Goal: Check status: Check status

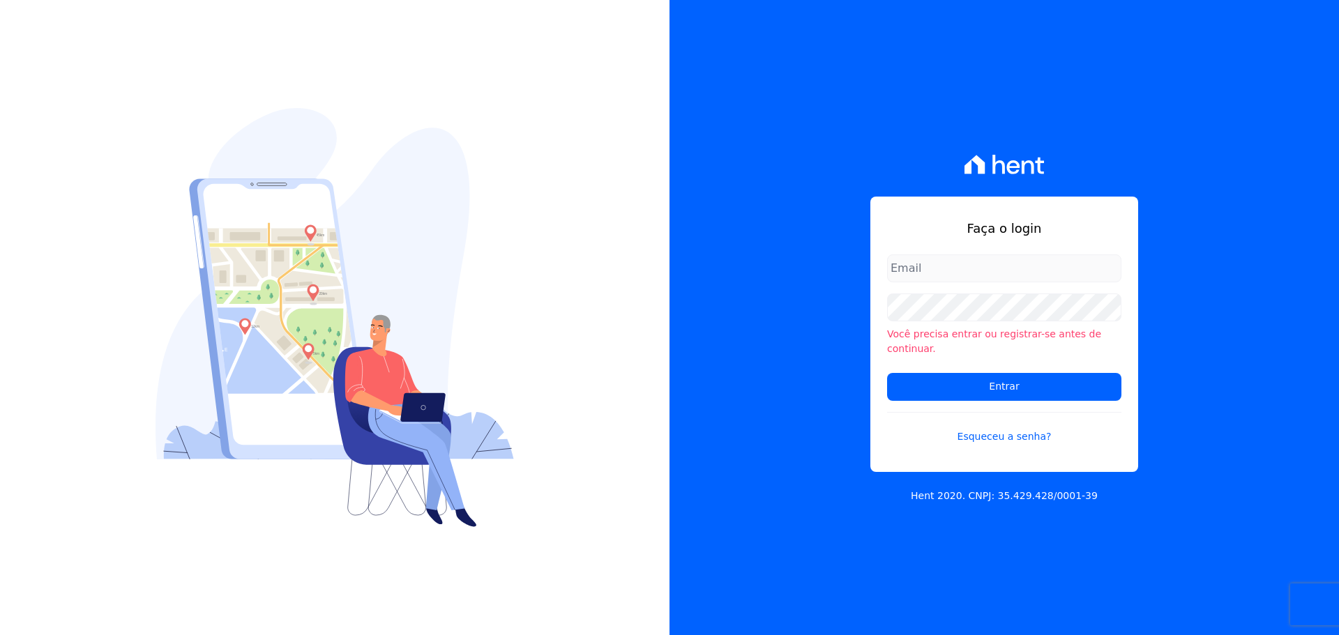
click at [1024, 280] on input "email" at bounding box center [1004, 269] width 234 height 28
type input "vyviane.martinsgruporei@gmail.com"
click at [1009, 376] on input "Entrar" at bounding box center [1004, 387] width 234 height 28
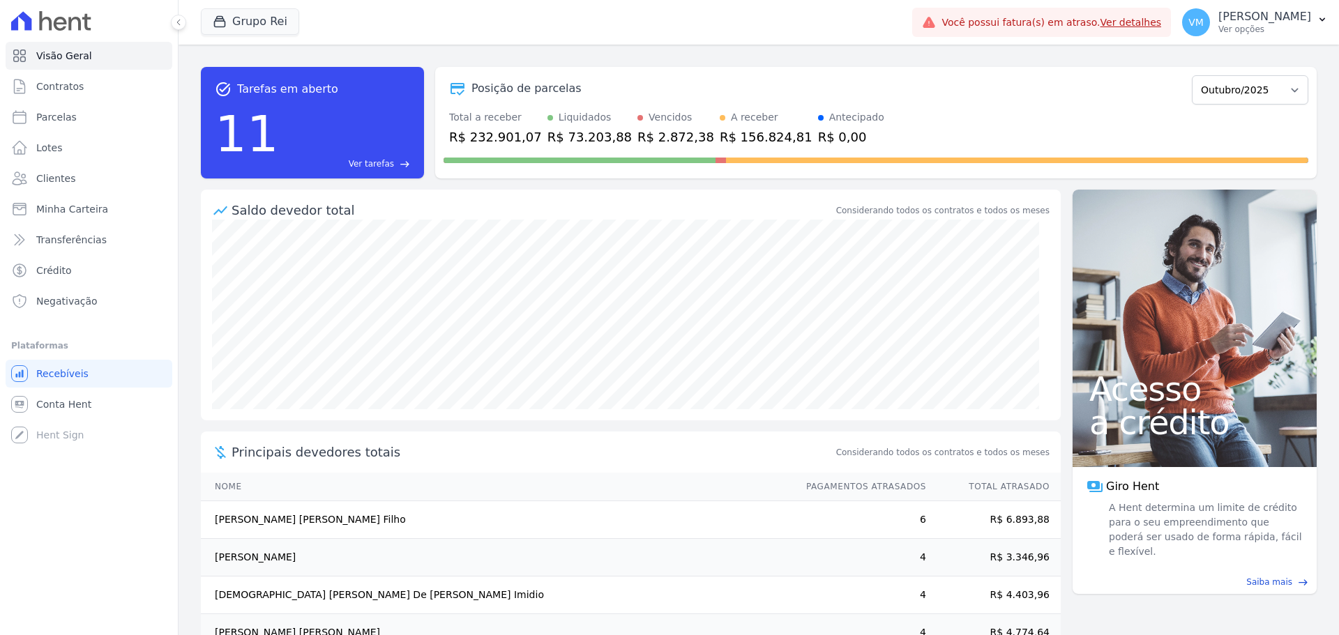
scroll to position [33, 0]
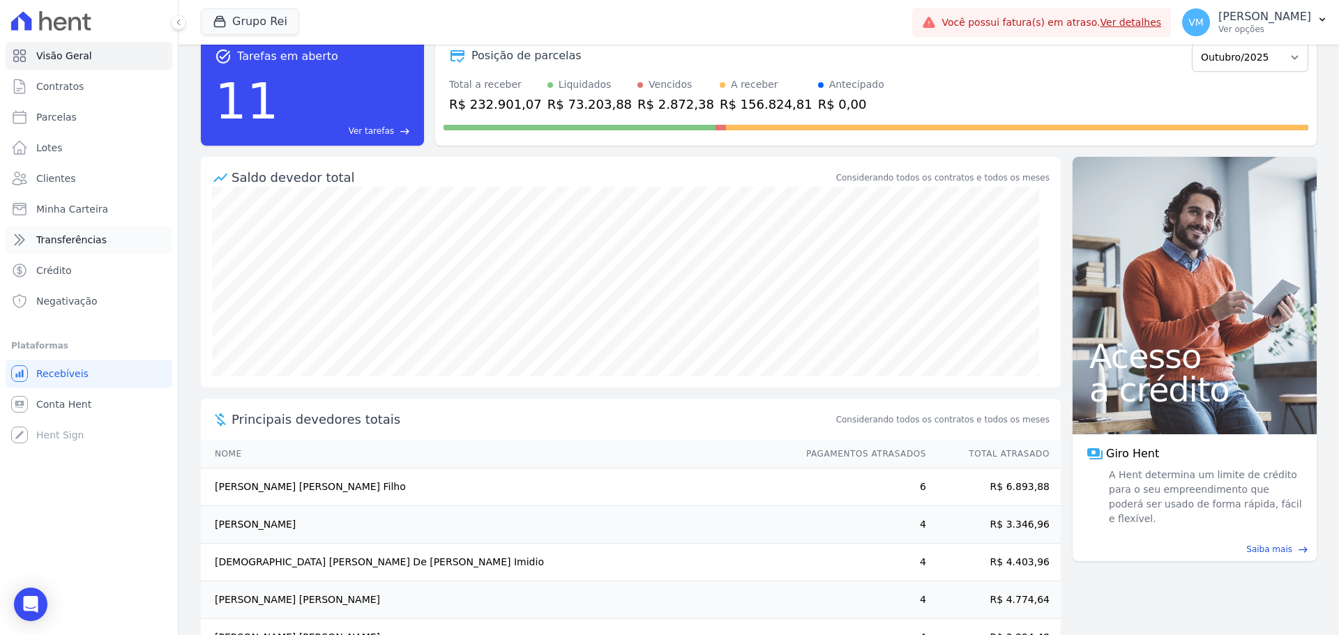
click at [95, 243] on span "Transferências" at bounding box center [71, 240] width 70 height 14
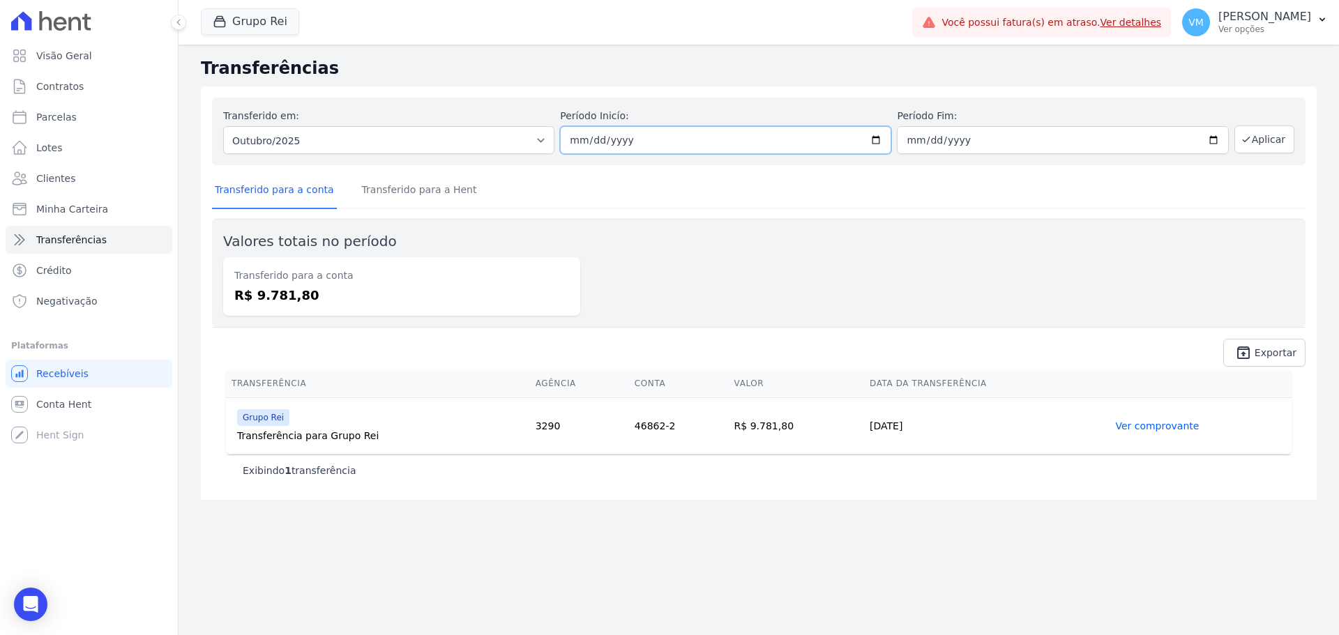
click at [827, 140] on input "2025-10-01" at bounding box center [725, 140] width 331 height 28
click at [877, 139] on input "2025-10-01" at bounding box center [725, 140] width 331 height 28
type input "[DATE]"
click at [1092, 149] on input "2025-10-31" at bounding box center [1062, 140] width 331 height 28
click at [1084, 135] on input "2025-10-31" at bounding box center [1062, 140] width 331 height 28
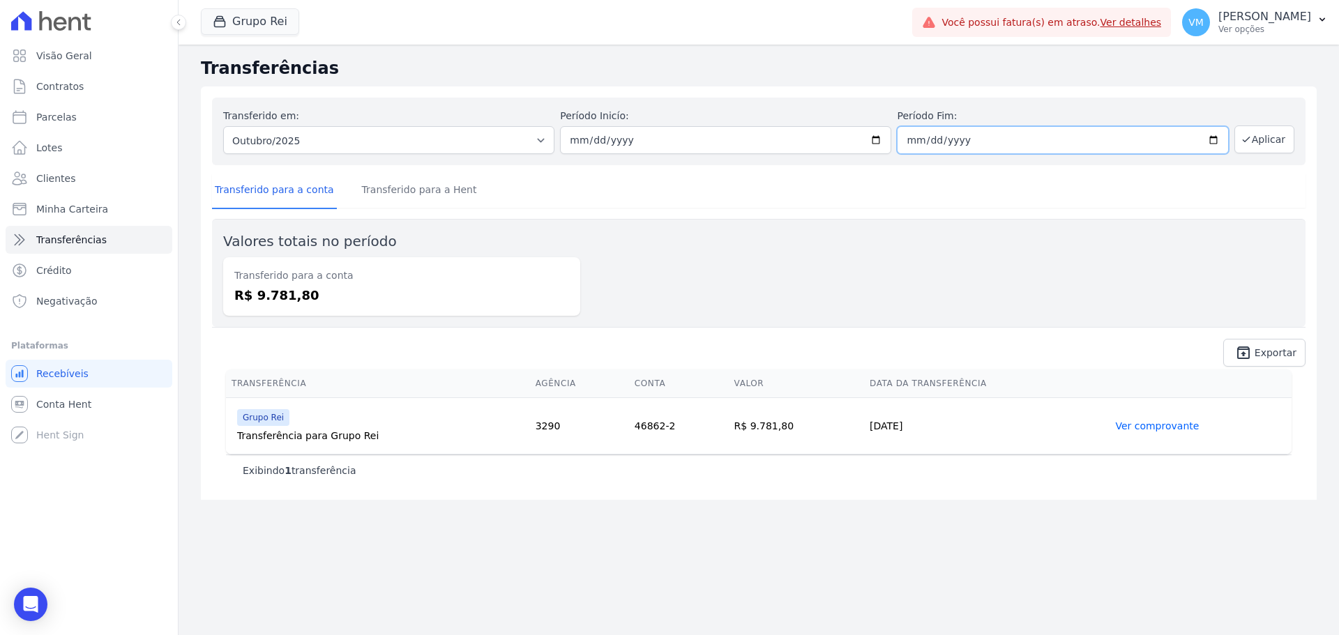
click at [1220, 139] on input "2025-10-31" at bounding box center [1062, 140] width 331 height 28
type input "[DATE]"
click at [1281, 137] on button "Aplicar" at bounding box center [1265, 140] width 60 height 28
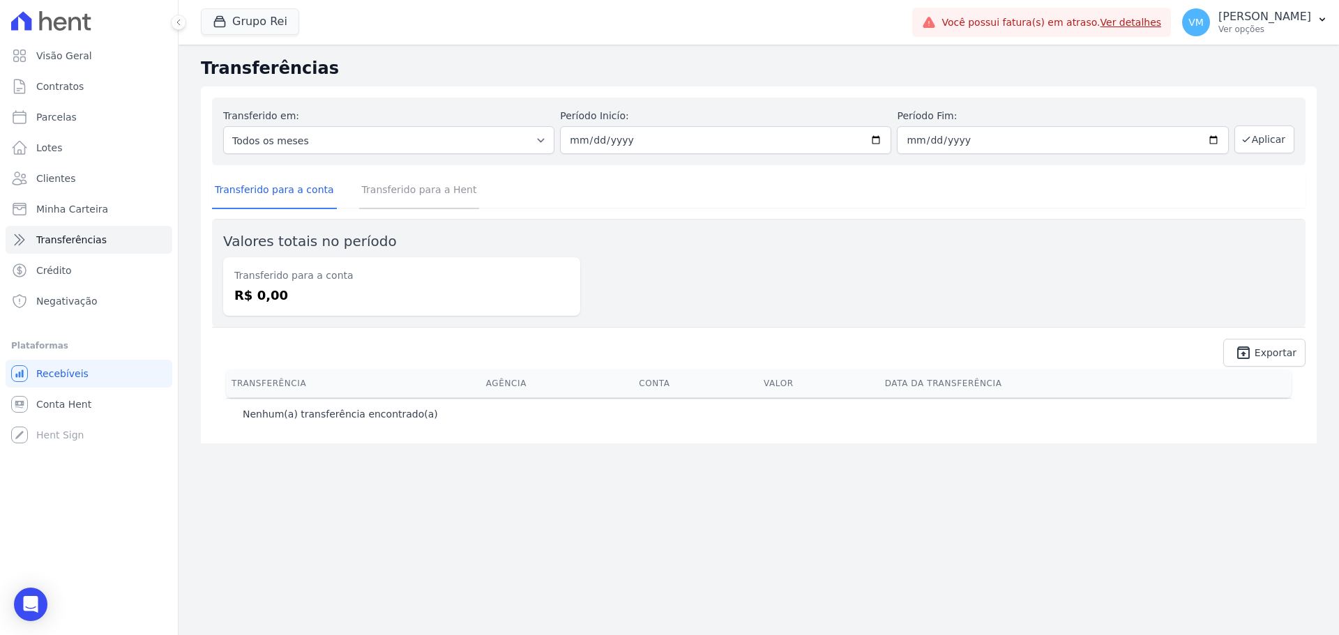
click at [423, 189] on link "Transferido para a Hent" at bounding box center [419, 191] width 121 height 36
